Goal: Check status: Check status

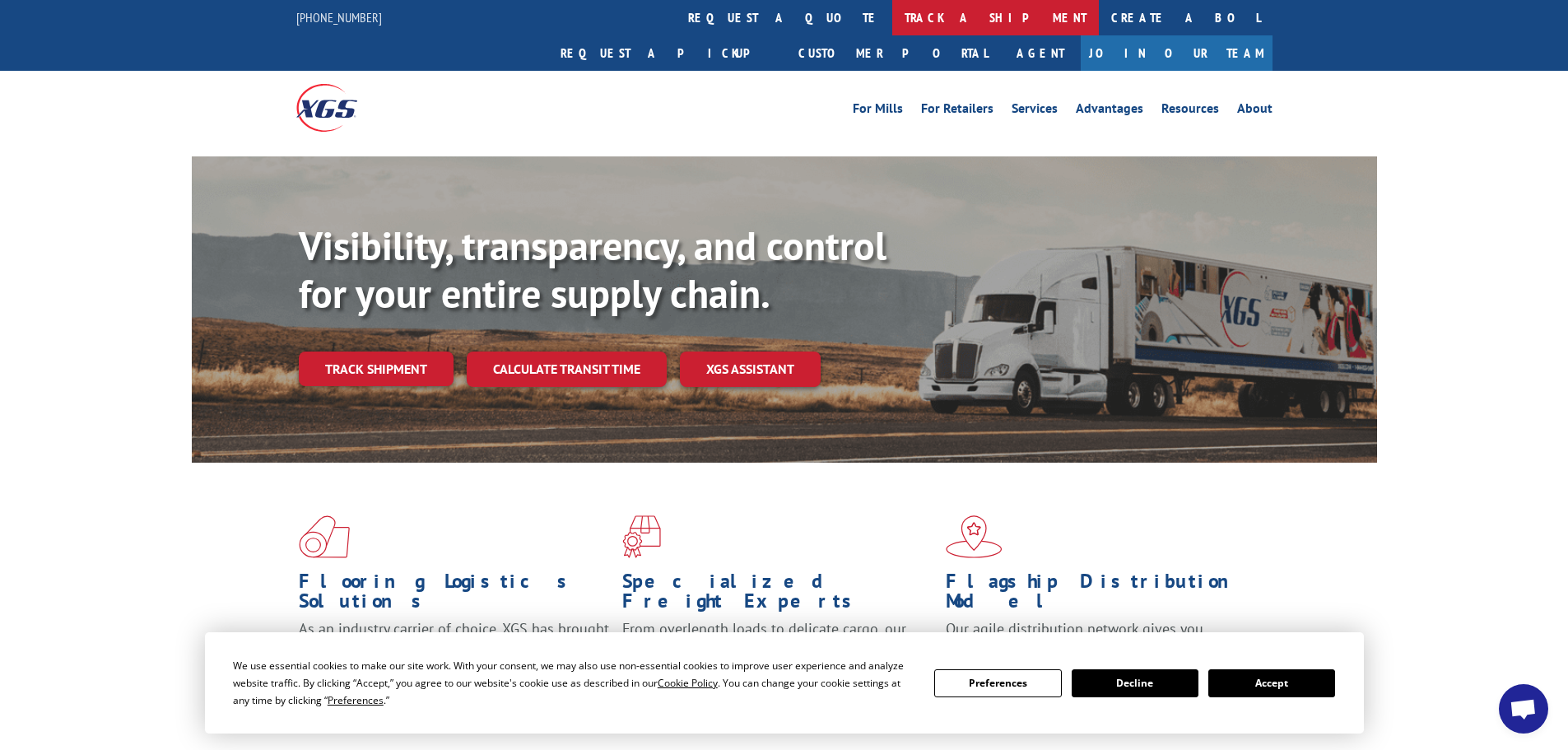
click at [892, 27] on link "track a shipment" at bounding box center [995, 17] width 206 height 36
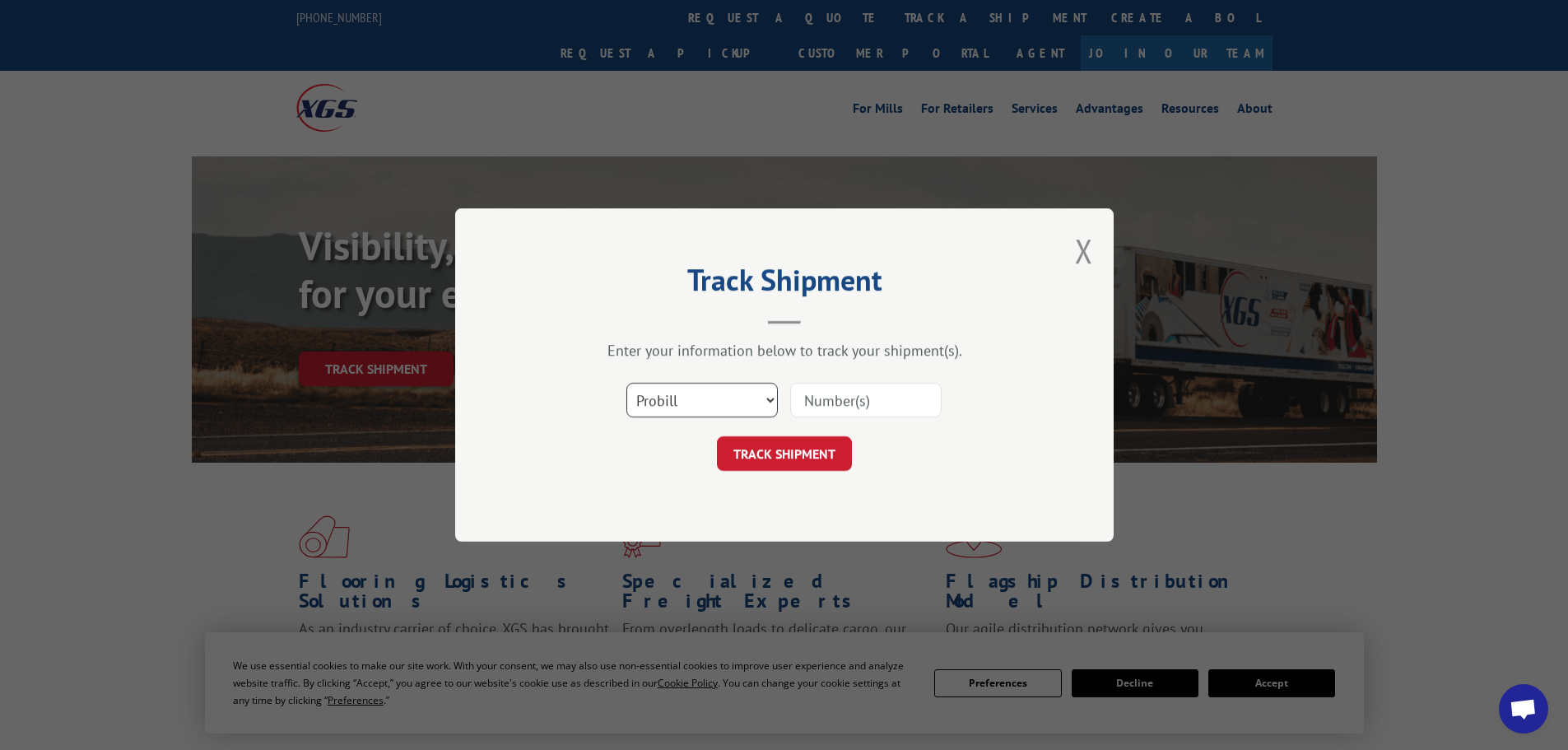
click at [668, 394] on select "Select category... Probill BOL PO" at bounding box center [702, 400] width 151 height 35
select select "bol"
click at [626, 382] on select "Select category... Probill BOL PO" at bounding box center [702, 400] width 151 height 35
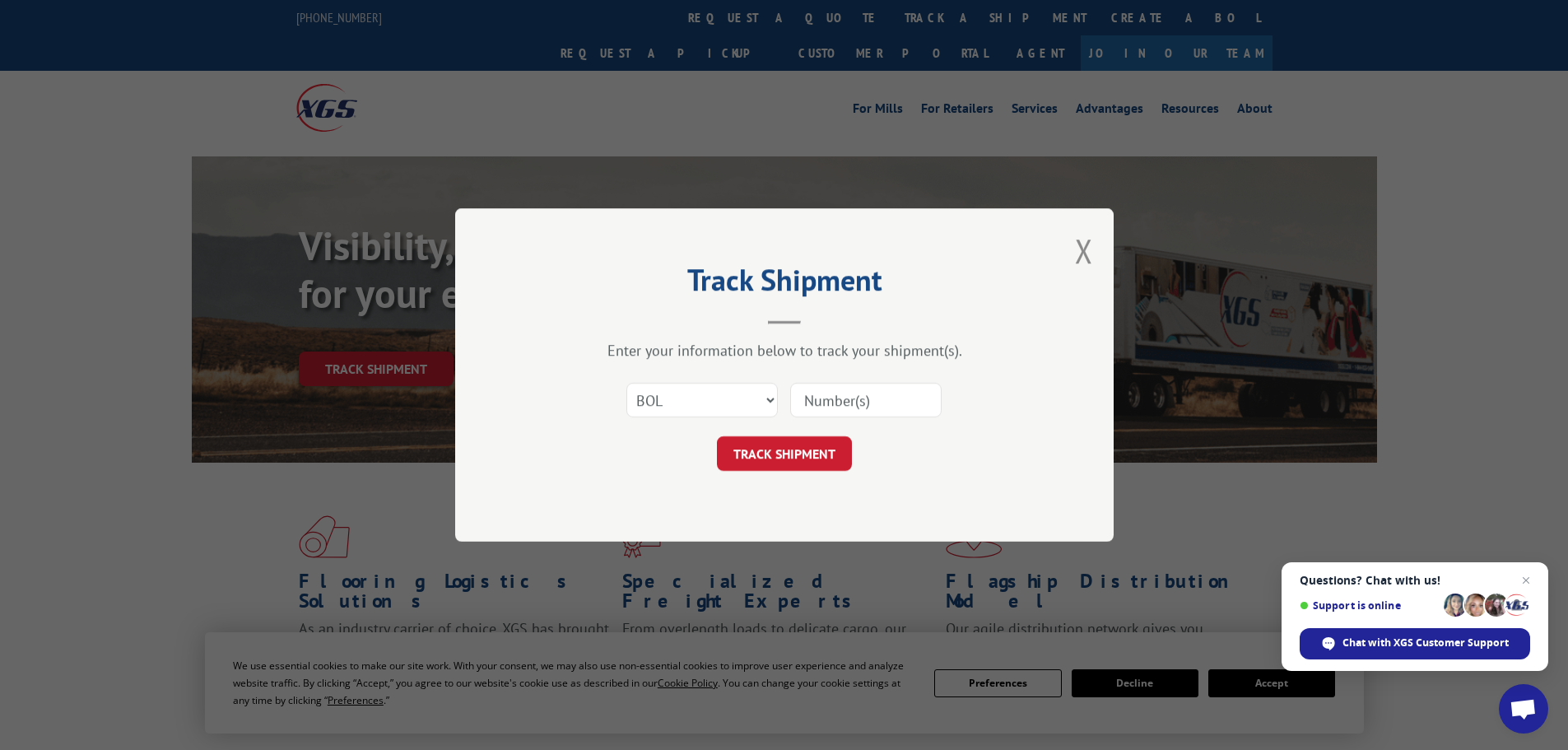
click at [817, 402] on input at bounding box center [865, 400] width 151 height 35
paste input "6860990"
type input "6860990"
click at [799, 457] on button "TRACK SHIPMENT" at bounding box center [784, 454] width 135 height 35
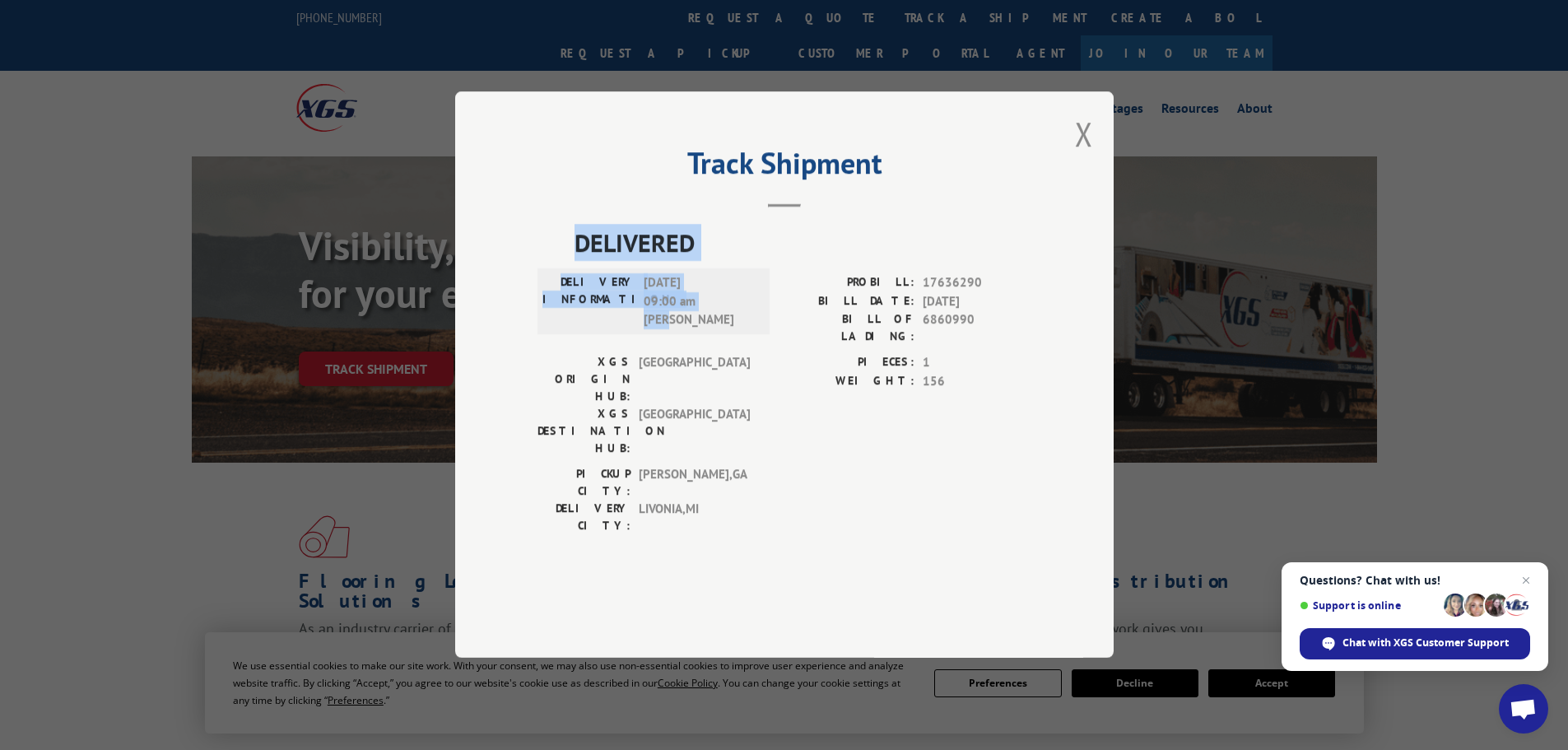
drag, startPoint x: 575, startPoint y: 289, endPoint x: 709, endPoint y: 380, distance: 162.0
click at [709, 380] on div "DELIVERED DELIVERY INFORMATION: [DATE] 09:00 am [PERSON_NAME]: 17636290 BILL DA…" at bounding box center [784, 383] width 494 height 318
copy div "DELIVERED DELIVERY INFORMATION: [DATE] 09:00 am [PERSON_NAME]"
click at [704, 330] on span "[DATE] 09:00 am [PERSON_NAME]" at bounding box center [699, 302] width 111 height 56
drag, startPoint x: 647, startPoint y: 329, endPoint x: 681, endPoint y: 364, distance: 48.8
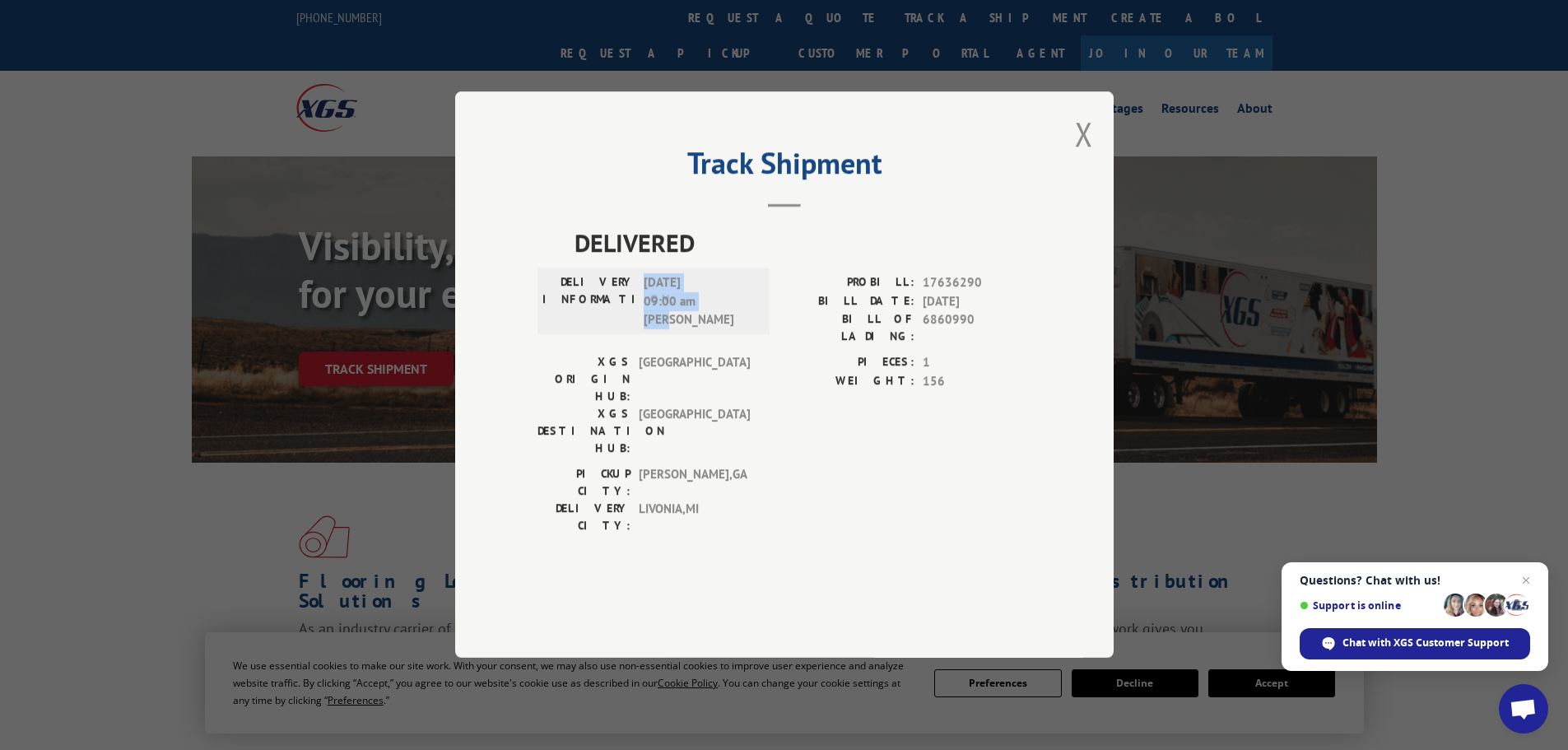
click at [681, 330] on span "[DATE] 09:00 am [PERSON_NAME]" at bounding box center [699, 302] width 111 height 56
copy span "[DATE] 09:00 am [PERSON_NAME]"
